Goal: Find specific page/section: Find specific page/section

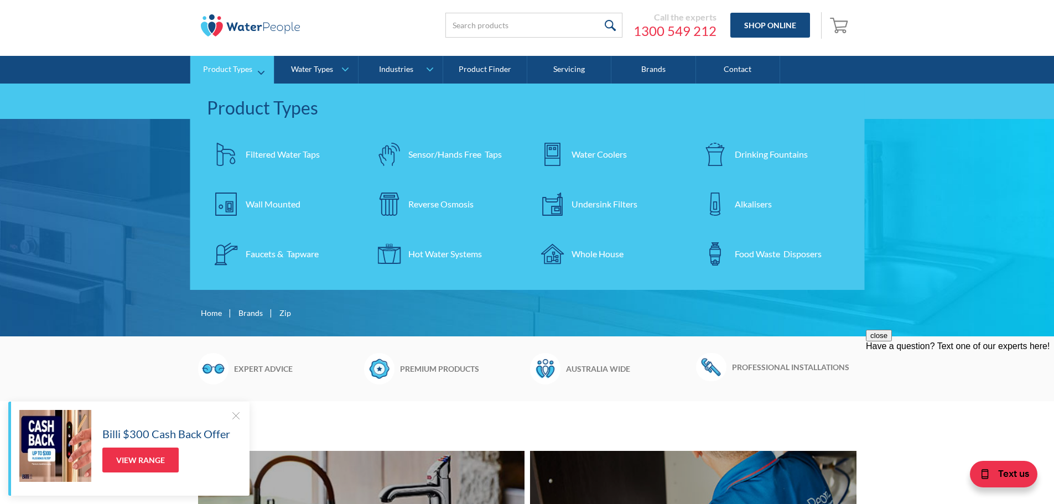
click at [267, 149] on div "Filtered Water Taps" at bounding box center [283, 154] width 74 height 13
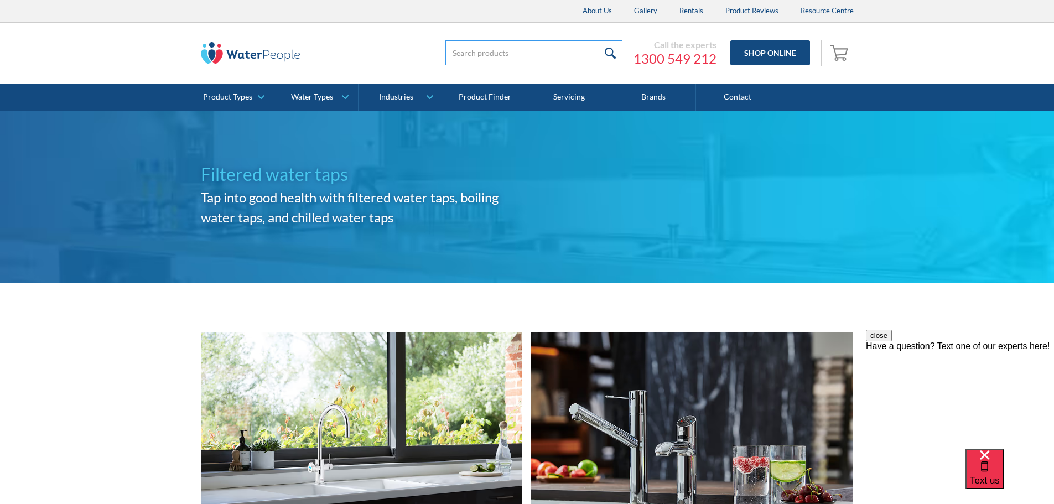
click at [470, 53] on input "search" at bounding box center [533, 52] width 177 height 25
type input "1Z-LS"
click at [599, 40] on input "submit" at bounding box center [611, 52] width 24 height 25
